Goal: Find specific page/section: Find specific page/section

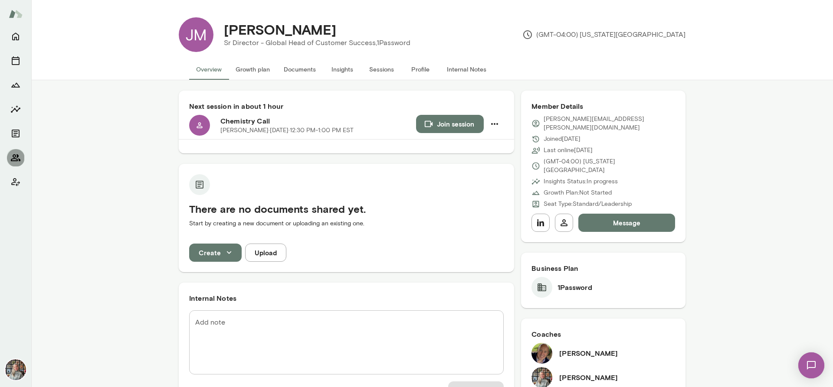
click at [14, 159] on icon "Members" at bounding box center [16, 157] width 10 height 7
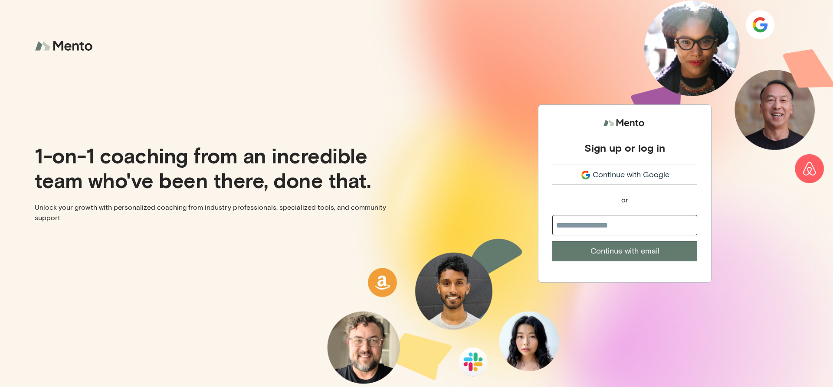
click at [592, 175] on div "Continue with Google" at bounding box center [624, 175] width 145 height 12
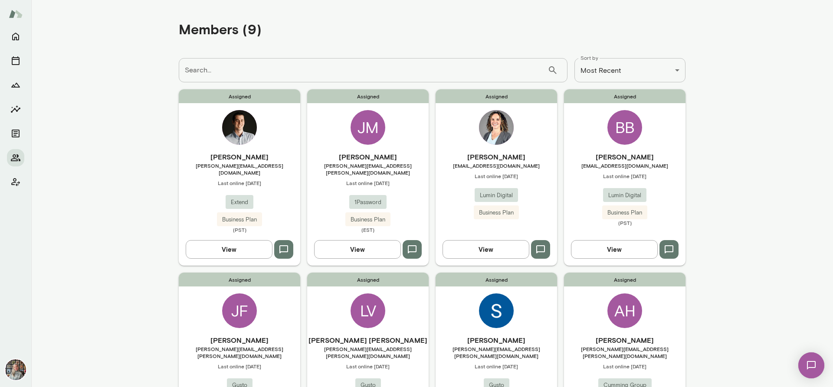
click at [344, 243] on button "View" at bounding box center [357, 249] width 87 height 18
